Goal: Complete application form

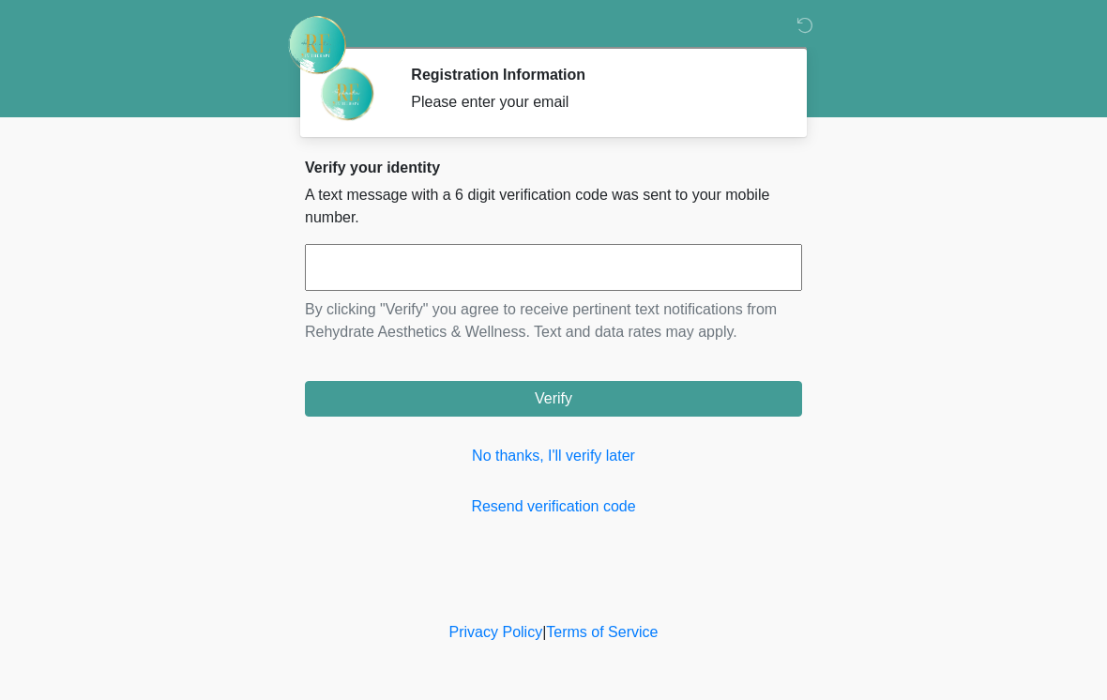
click at [591, 460] on link "No thanks, I'll verify later" at bounding box center [553, 456] width 497 height 23
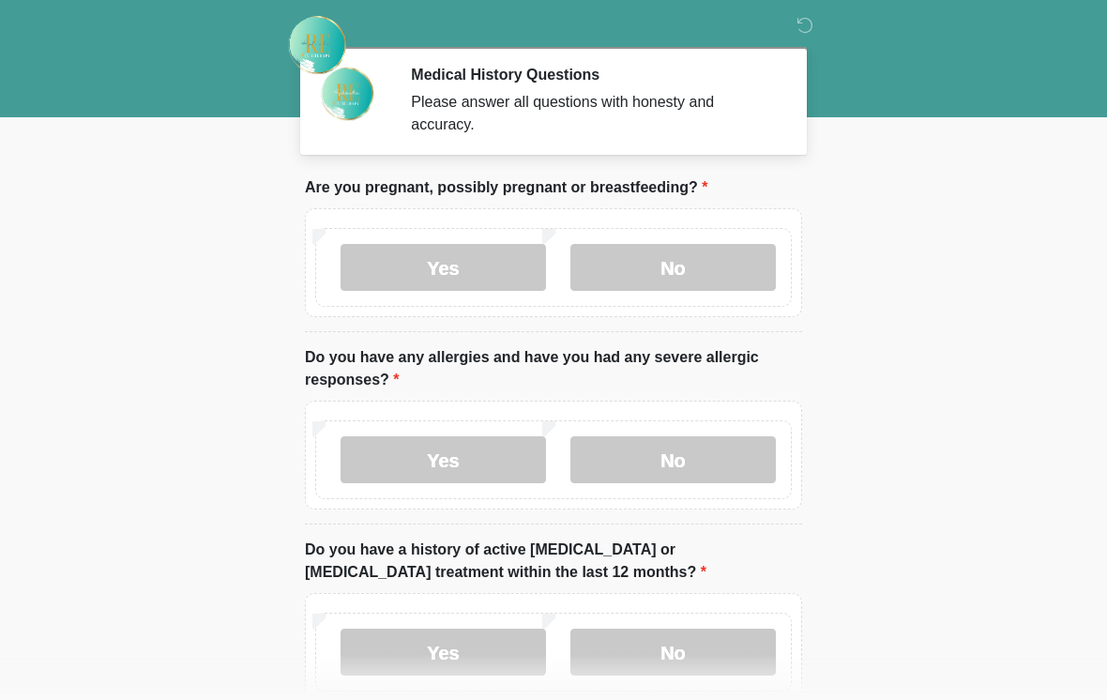
click at [709, 265] on label "No" at bounding box center [672, 267] width 205 height 47
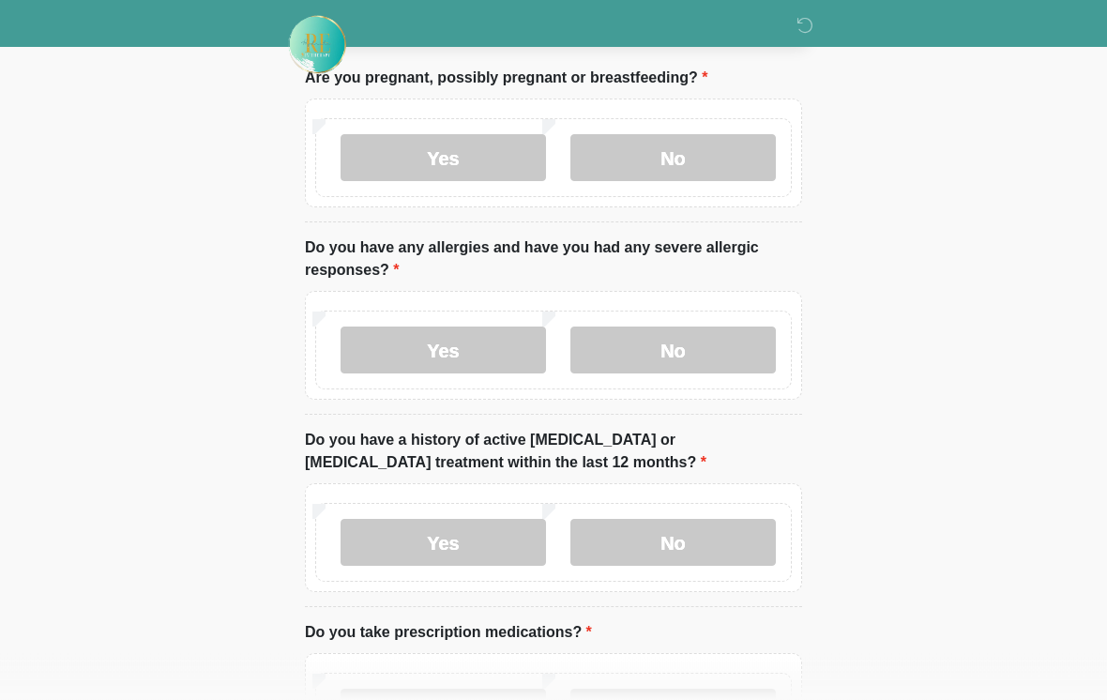
scroll to position [110, 0]
click at [714, 340] on label "No" at bounding box center [672, 349] width 205 height 47
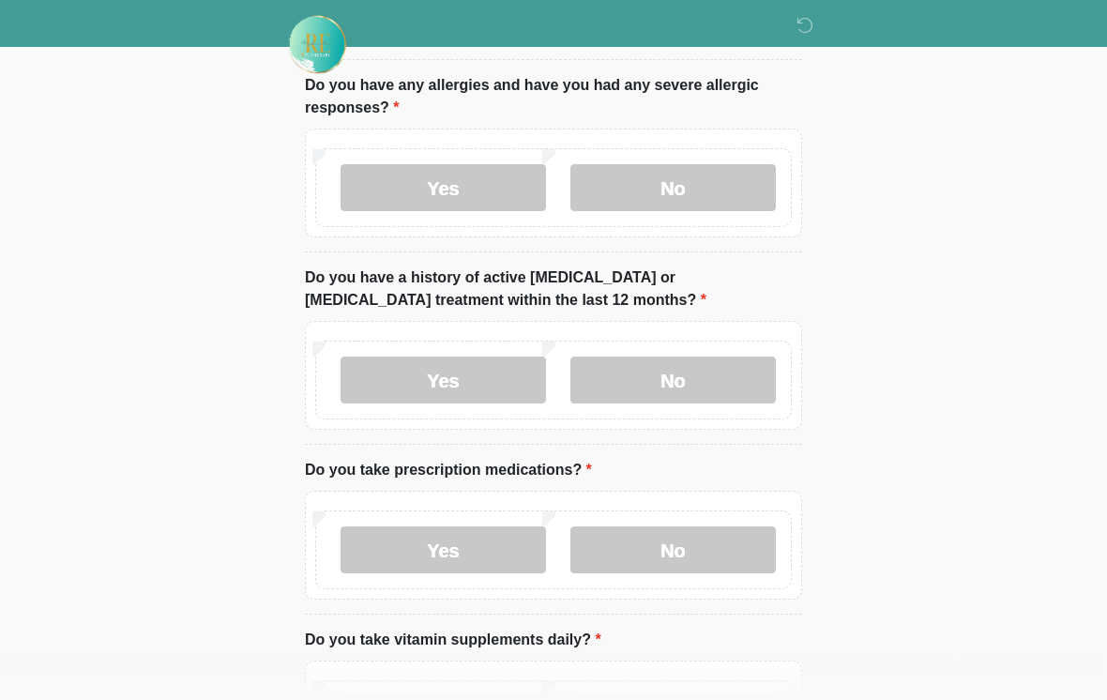
scroll to position [279, 0]
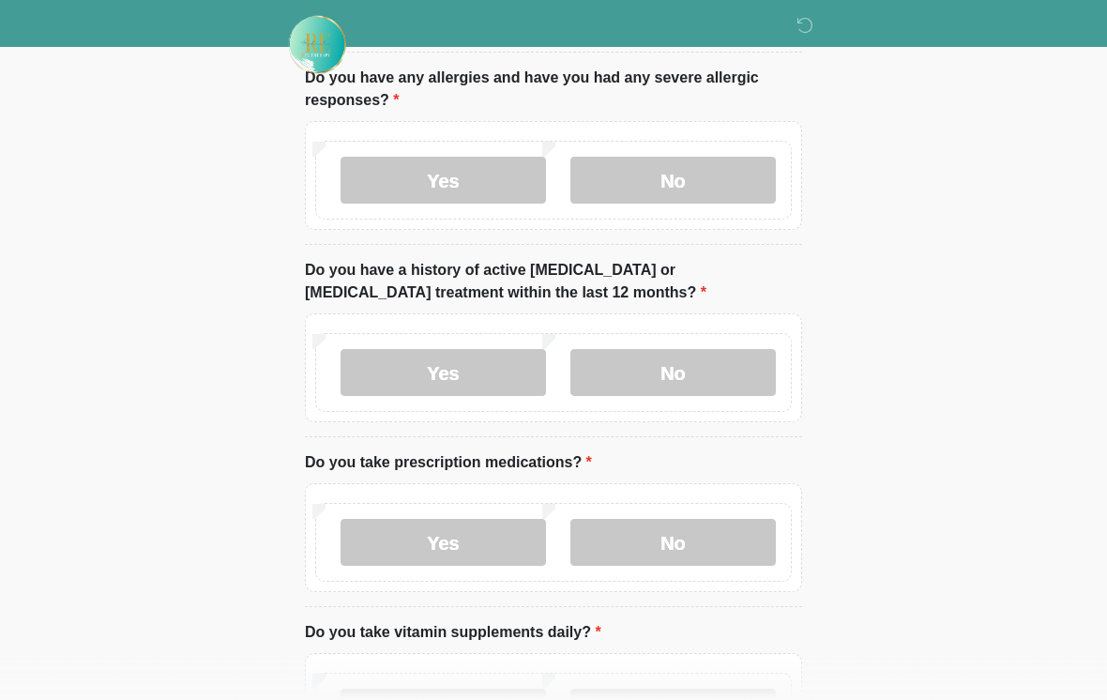
click at [726, 361] on label "No" at bounding box center [672, 373] width 205 height 47
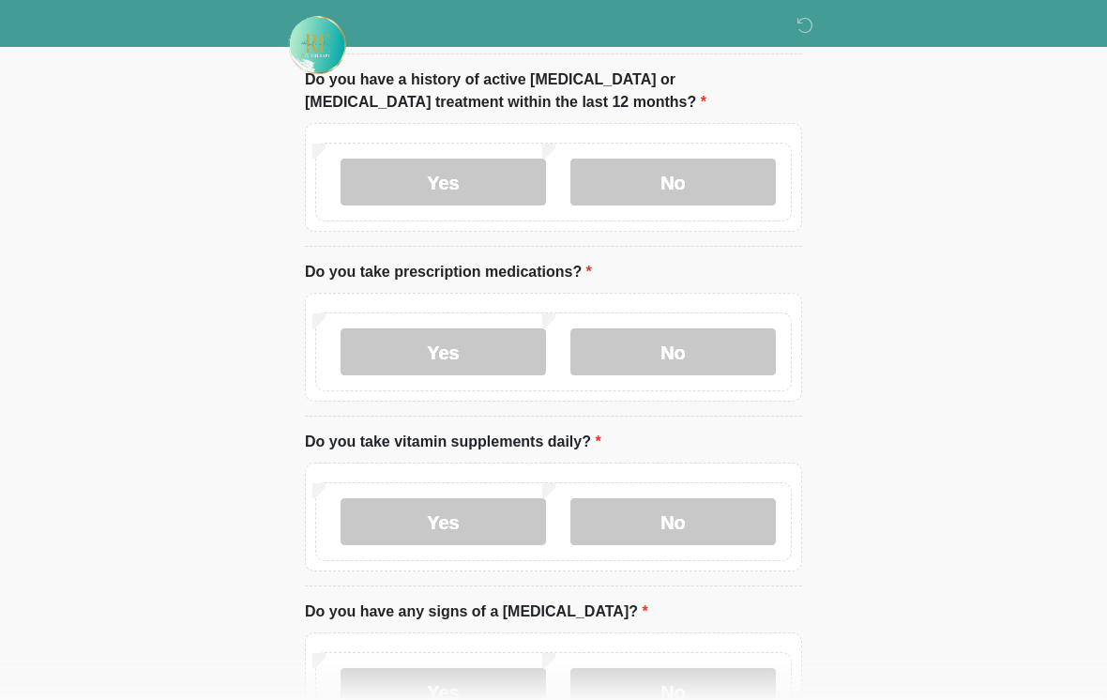
scroll to position [477, 0]
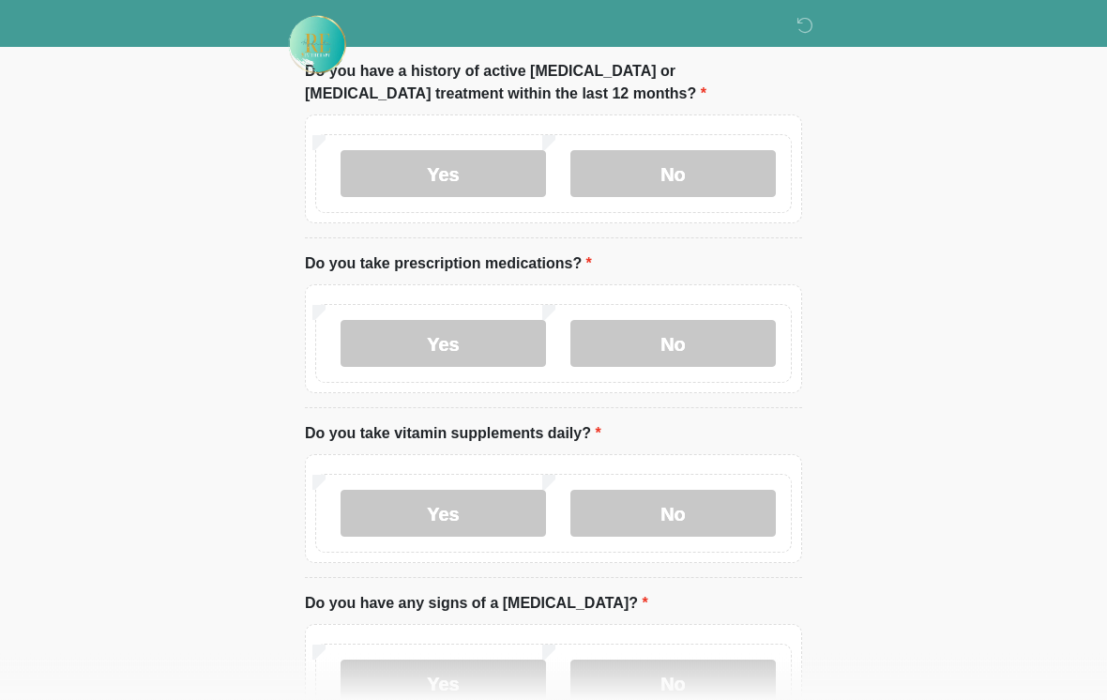
click at [717, 336] on label "No" at bounding box center [672, 344] width 205 height 47
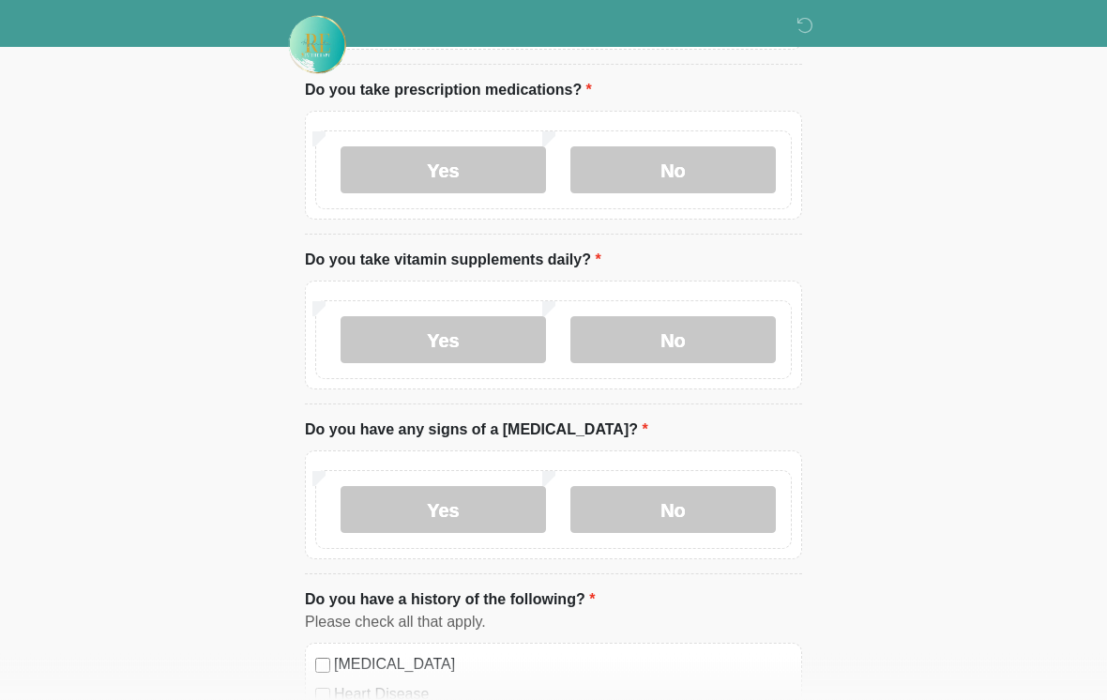
scroll to position [671, 0]
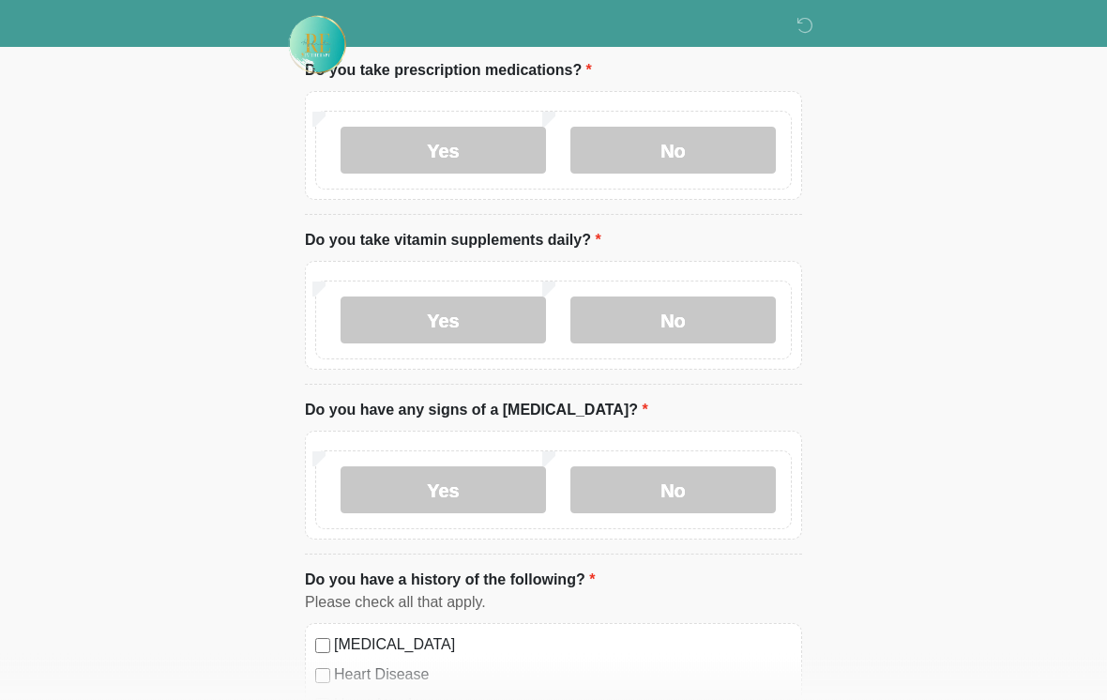
click at [490, 325] on label "Yes" at bounding box center [442, 320] width 205 height 47
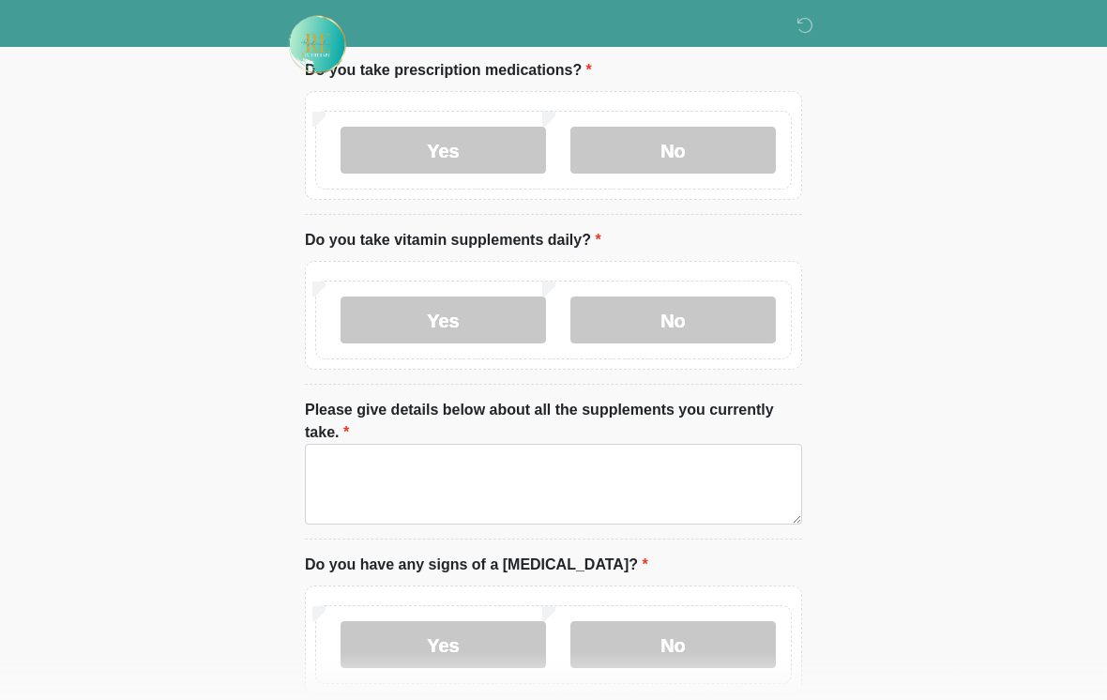
scroll to position [671, 0]
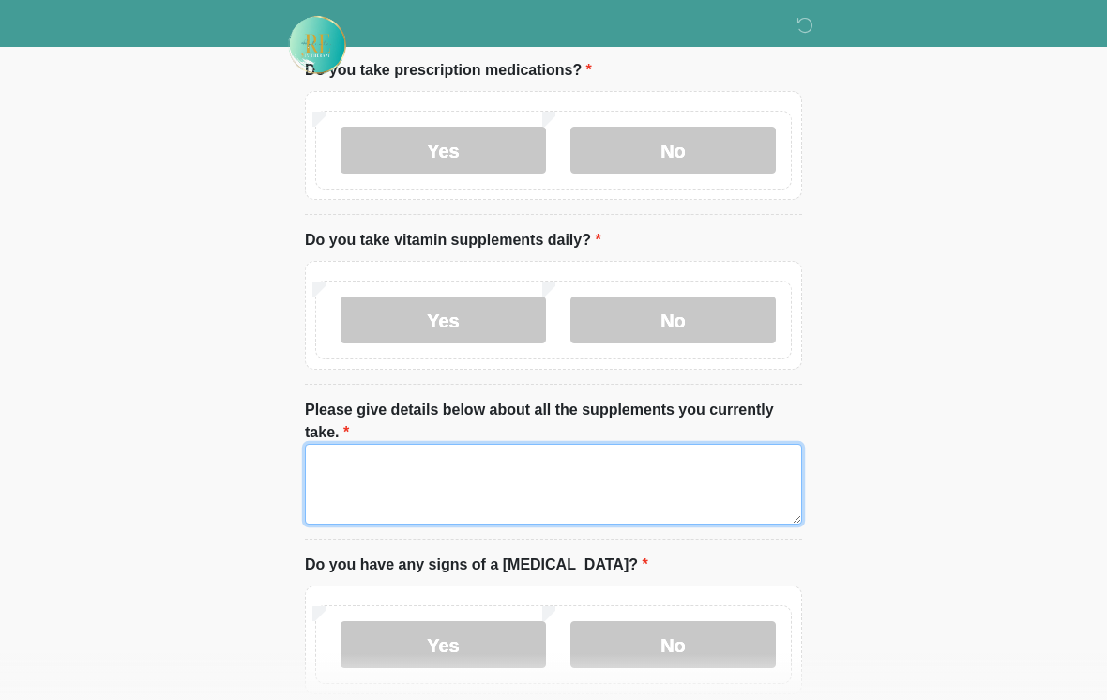
click at [464, 464] on textarea "Please give details below about all the supplements you currently take." at bounding box center [553, 484] width 497 height 81
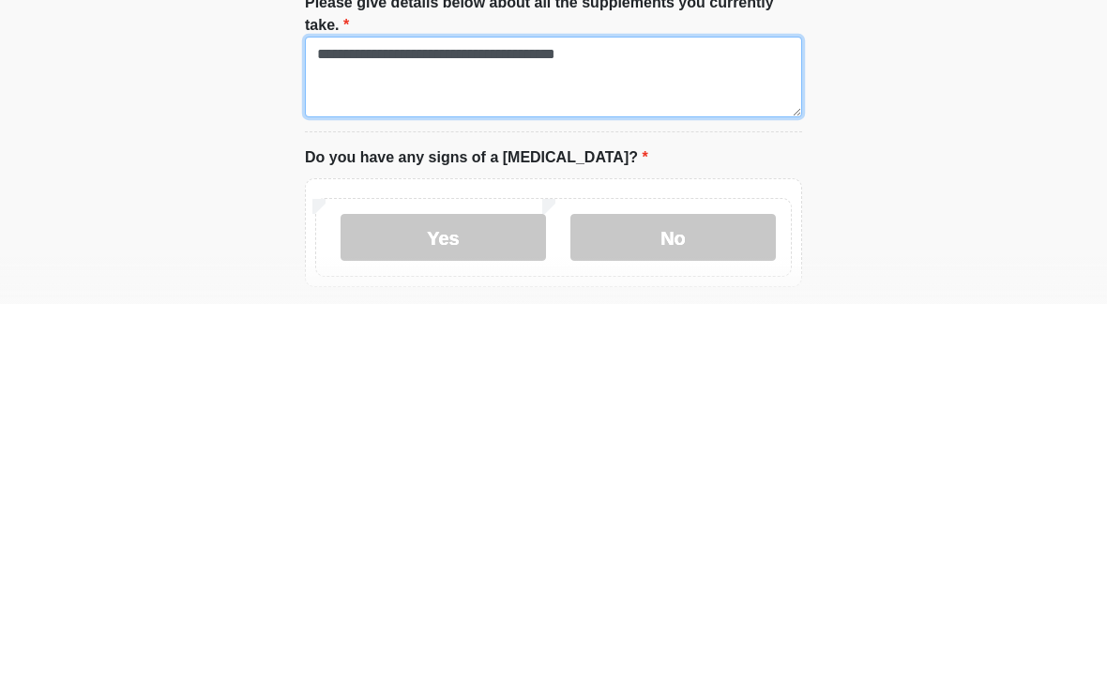
scroll to position [695, 0]
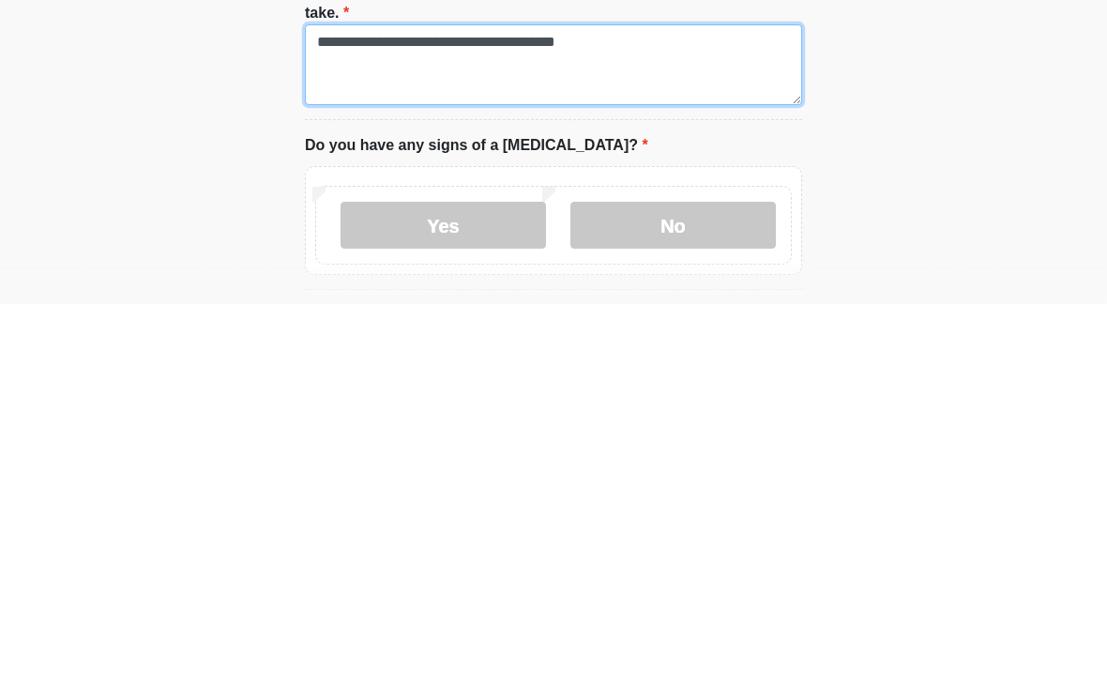
type textarea "**********"
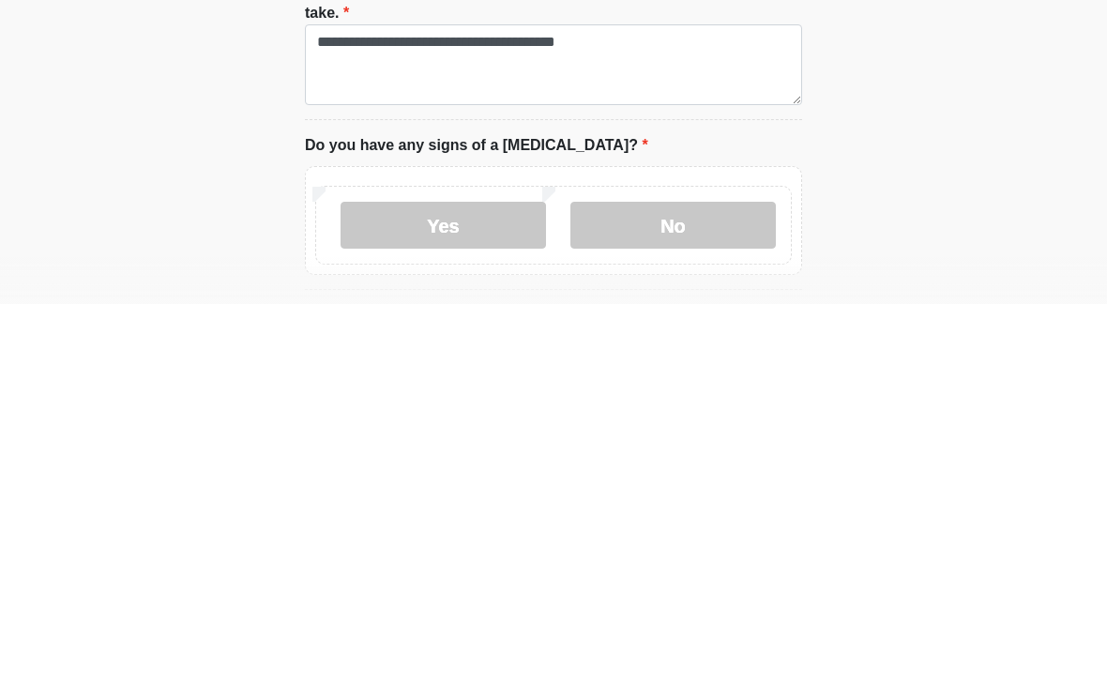
click at [726, 597] on label "No" at bounding box center [672, 620] width 205 height 47
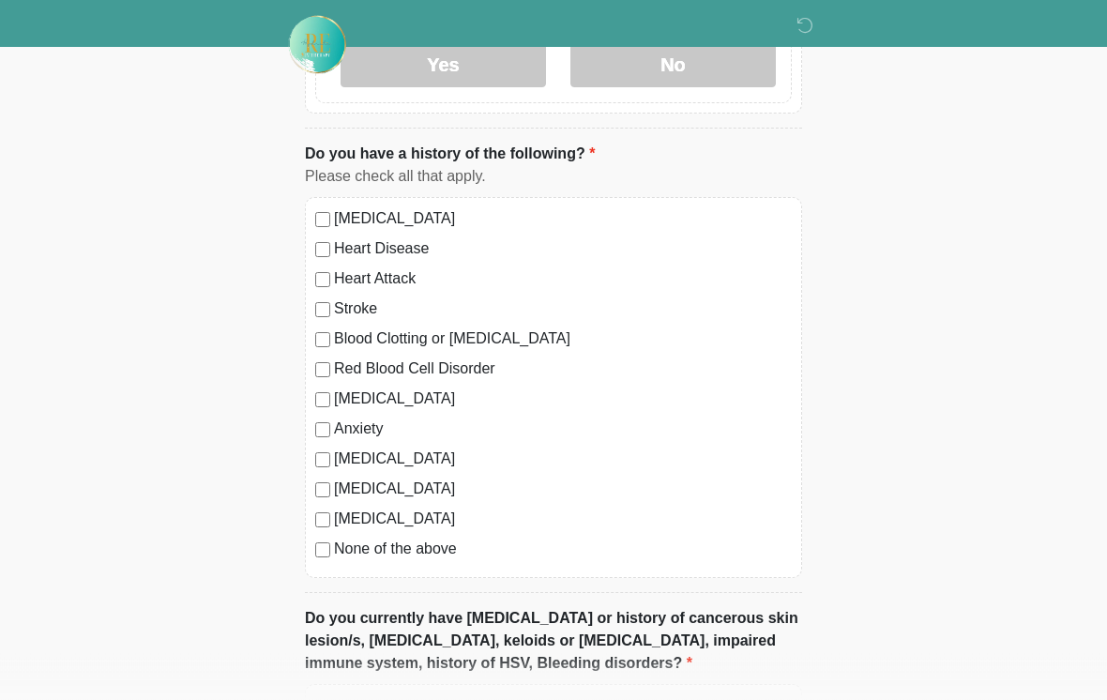
scroll to position [1258, 0]
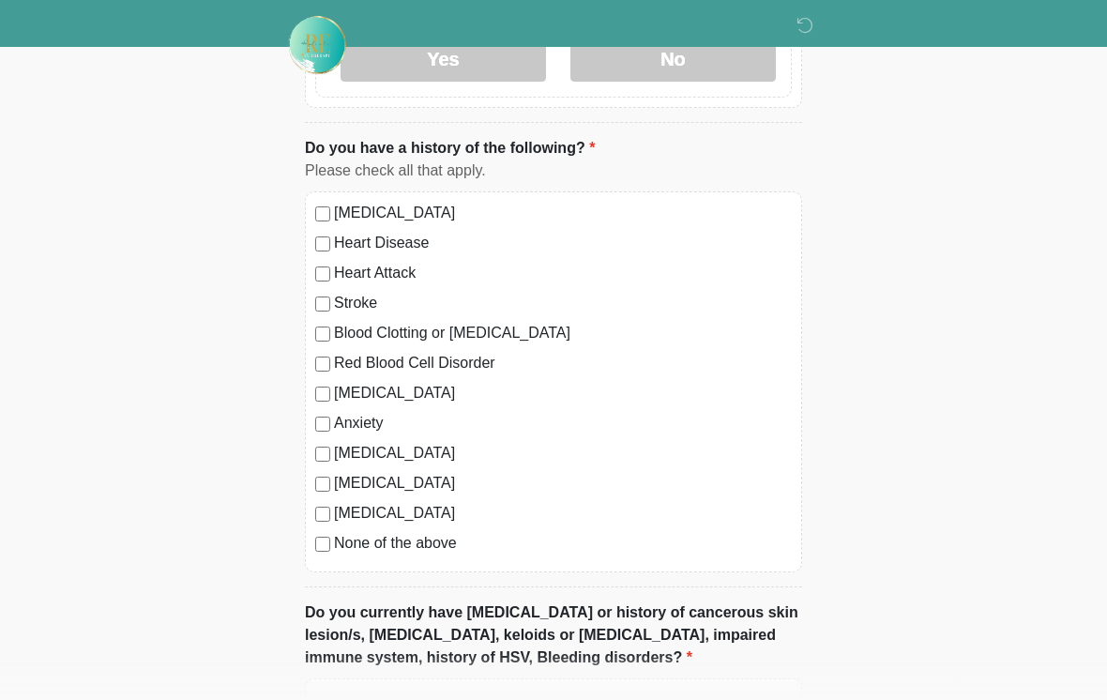
click at [330, 387] on div "[MEDICAL_DATA]" at bounding box center [553, 393] width 476 height 23
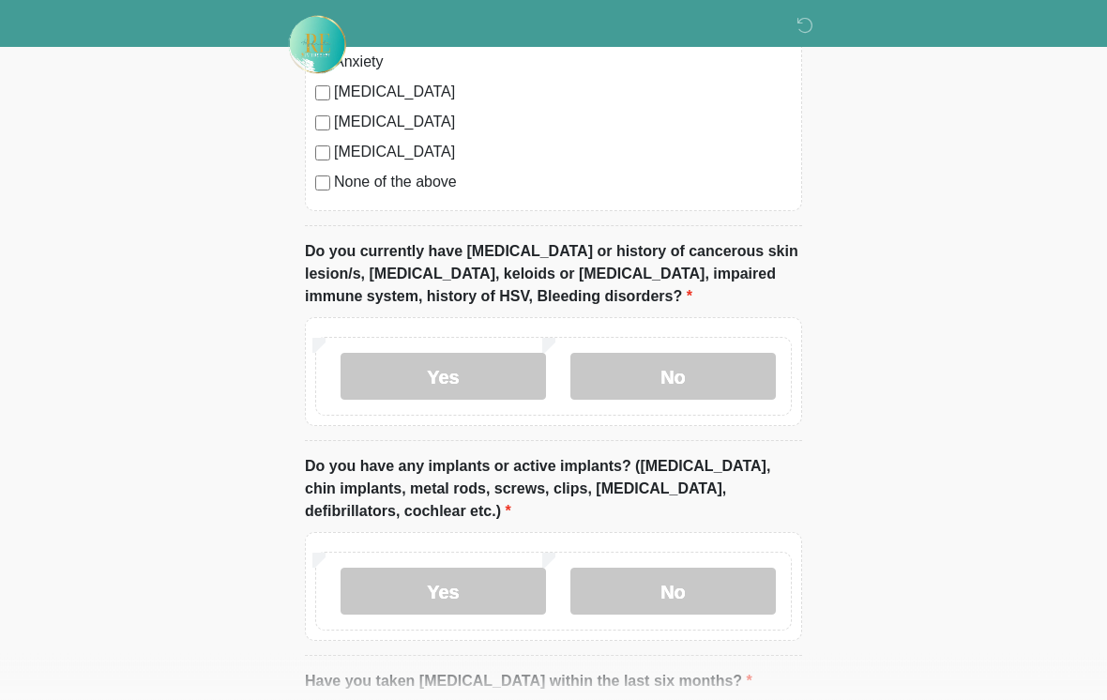
click at [733, 375] on label "No" at bounding box center [672, 377] width 205 height 47
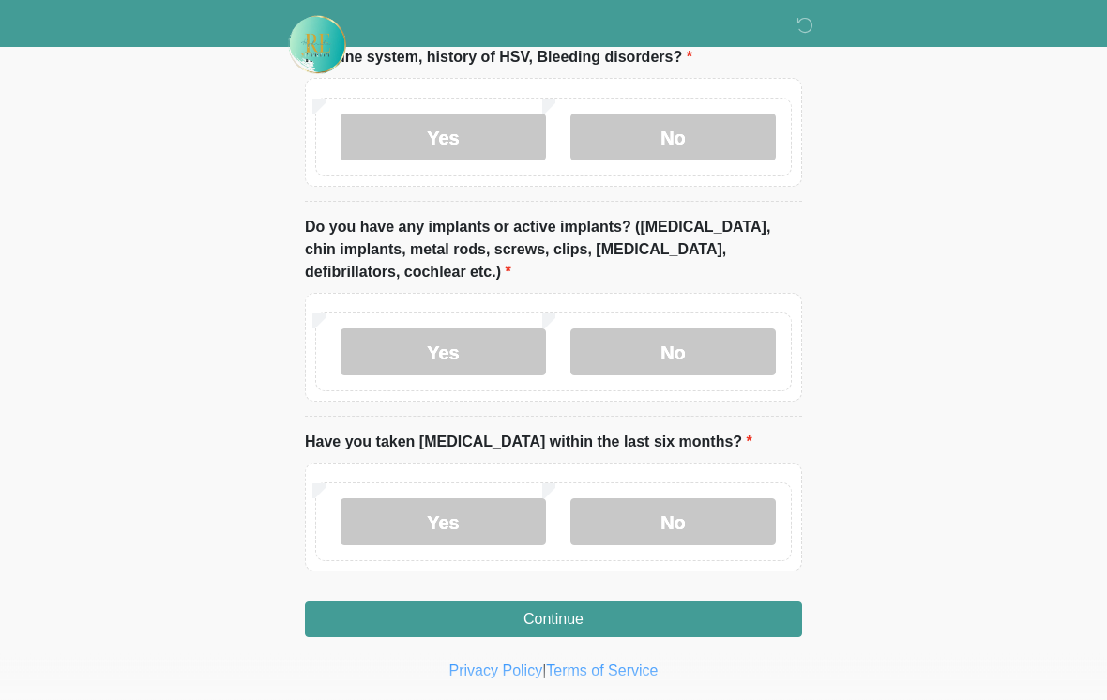
scroll to position [1862, 0]
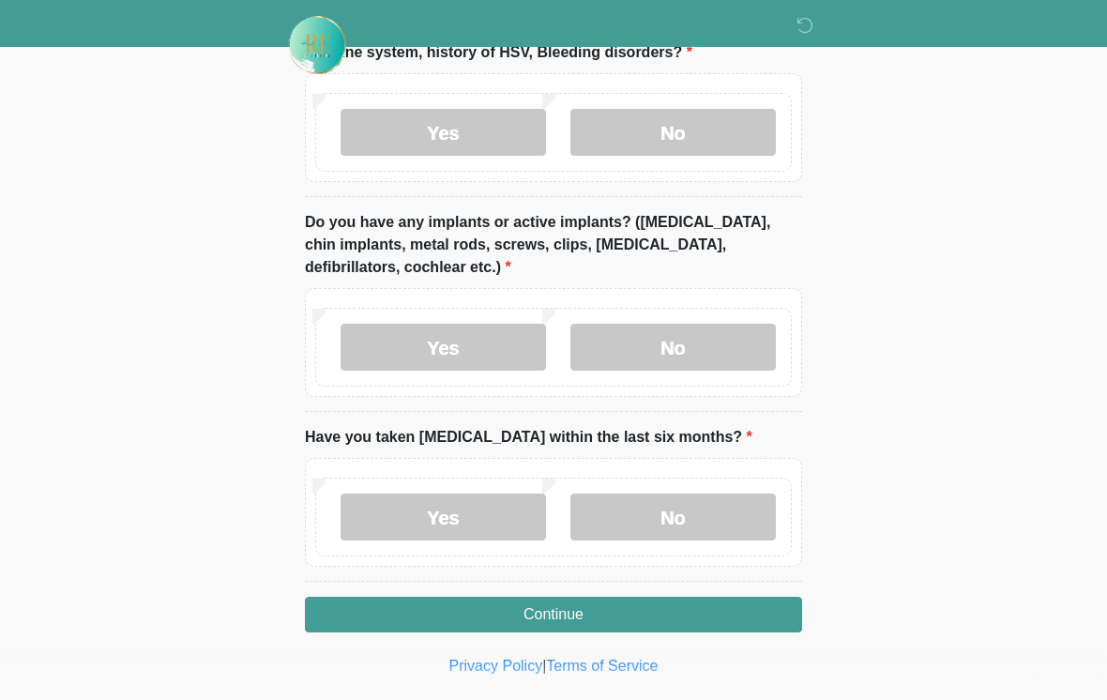
click at [714, 337] on label "No" at bounding box center [672, 347] width 205 height 47
click at [732, 512] on label "No" at bounding box center [672, 516] width 205 height 47
click at [685, 611] on button "Continue" at bounding box center [553, 614] width 497 height 36
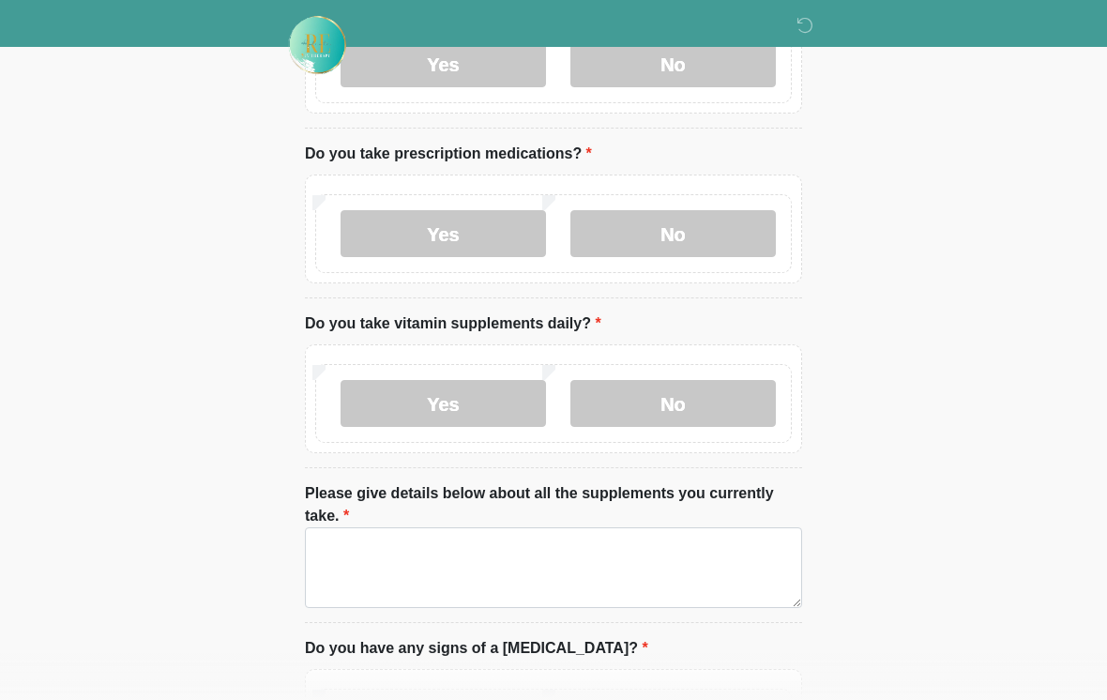
scroll to position [0, 0]
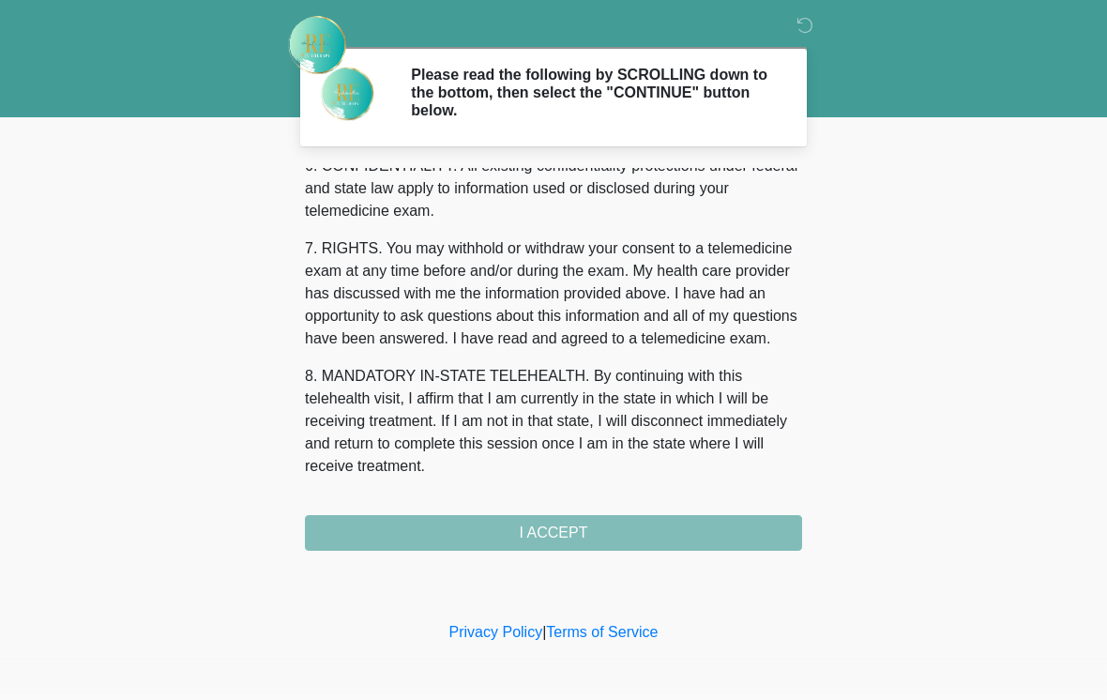
click at [652, 535] on button "I ACCEPT" at bounding box center [553, 533] width 497 height 36
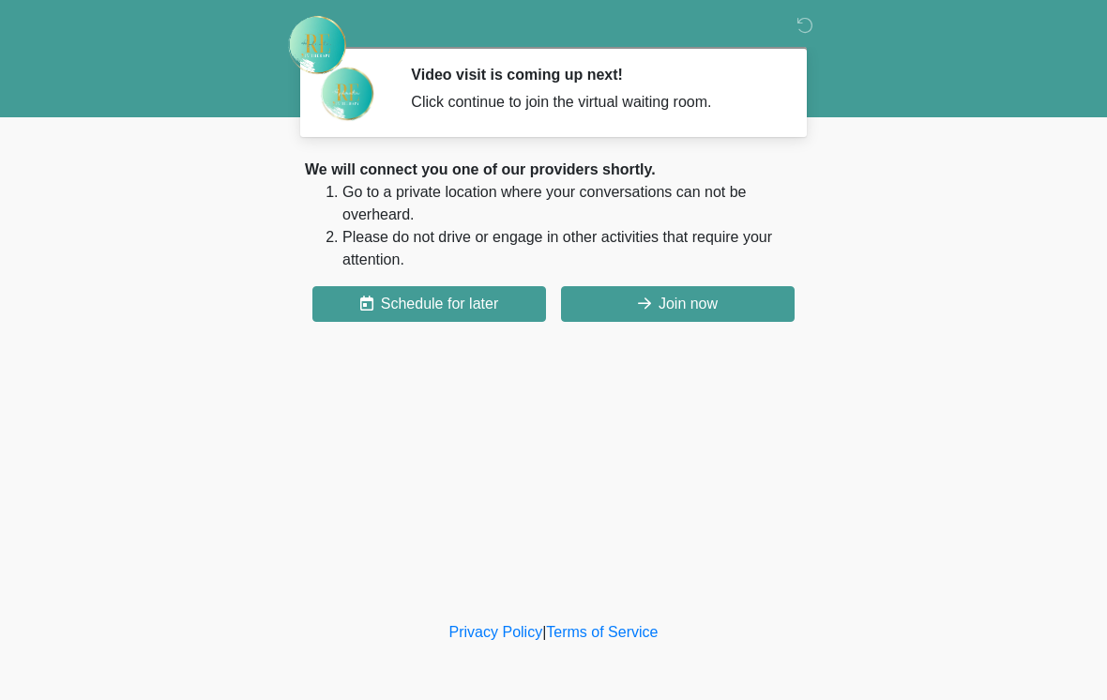
click at [714, 307] on button "Join now" at bounding box center [678, 304] width 234 height 36
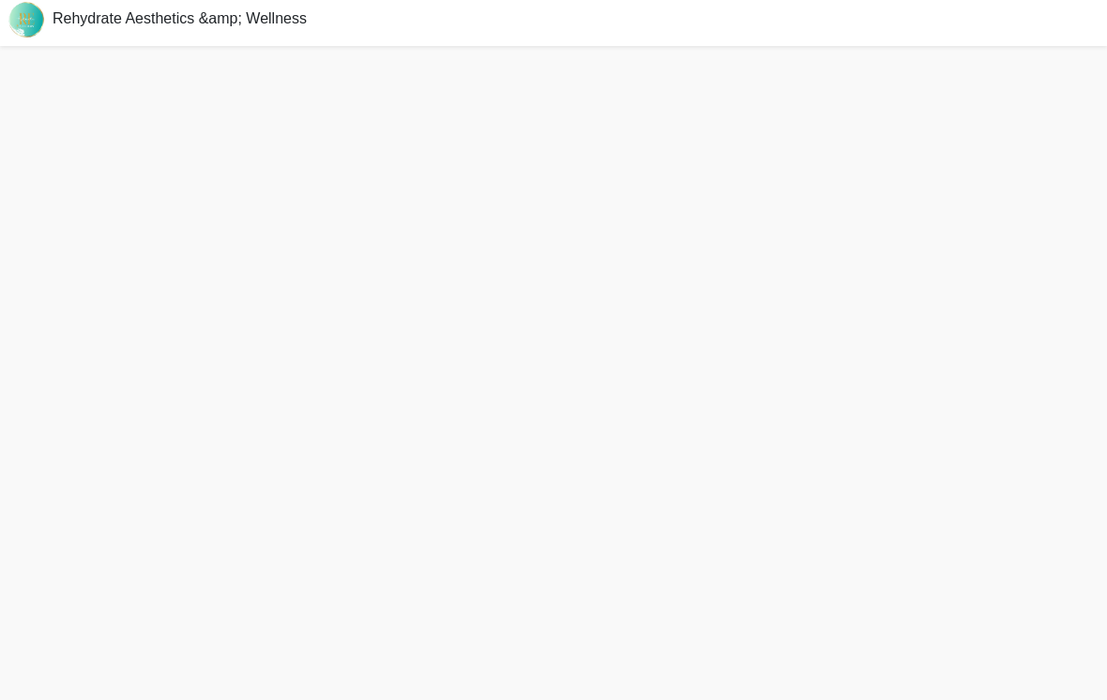
scroll to position [35, 0]
